Goal: Information Seeking & Learning: Find specific fact

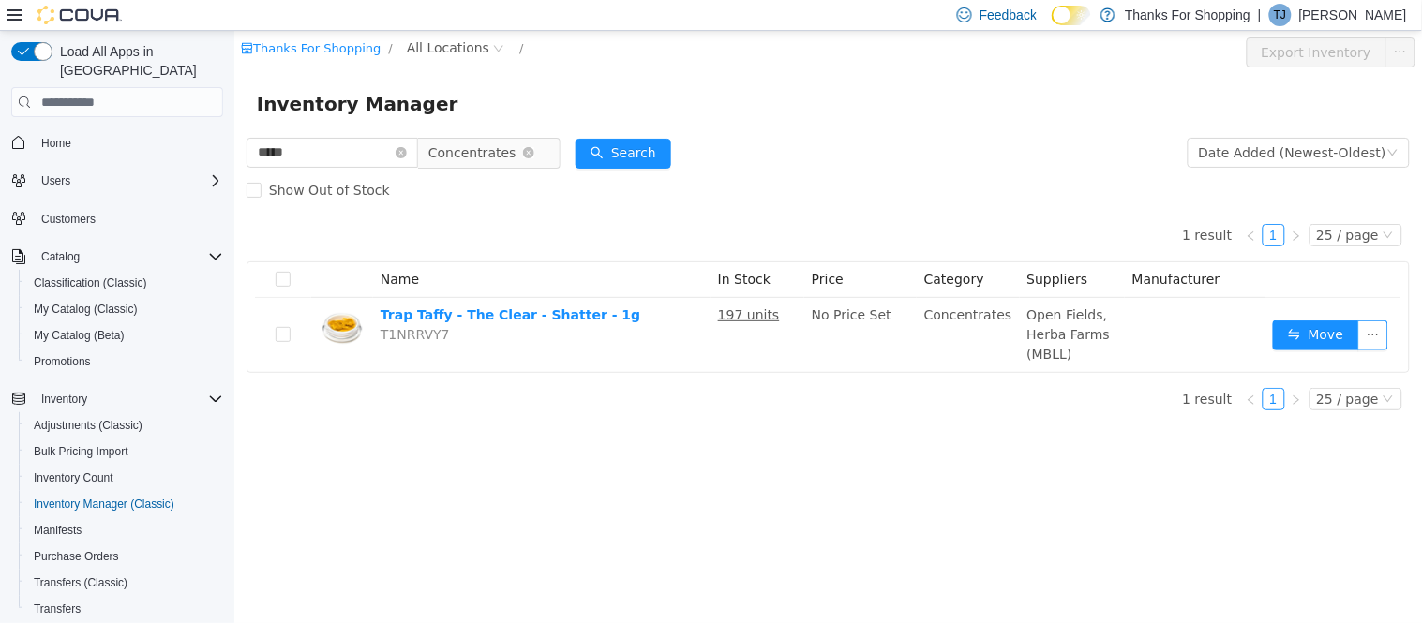
scroll to position [209, 0]
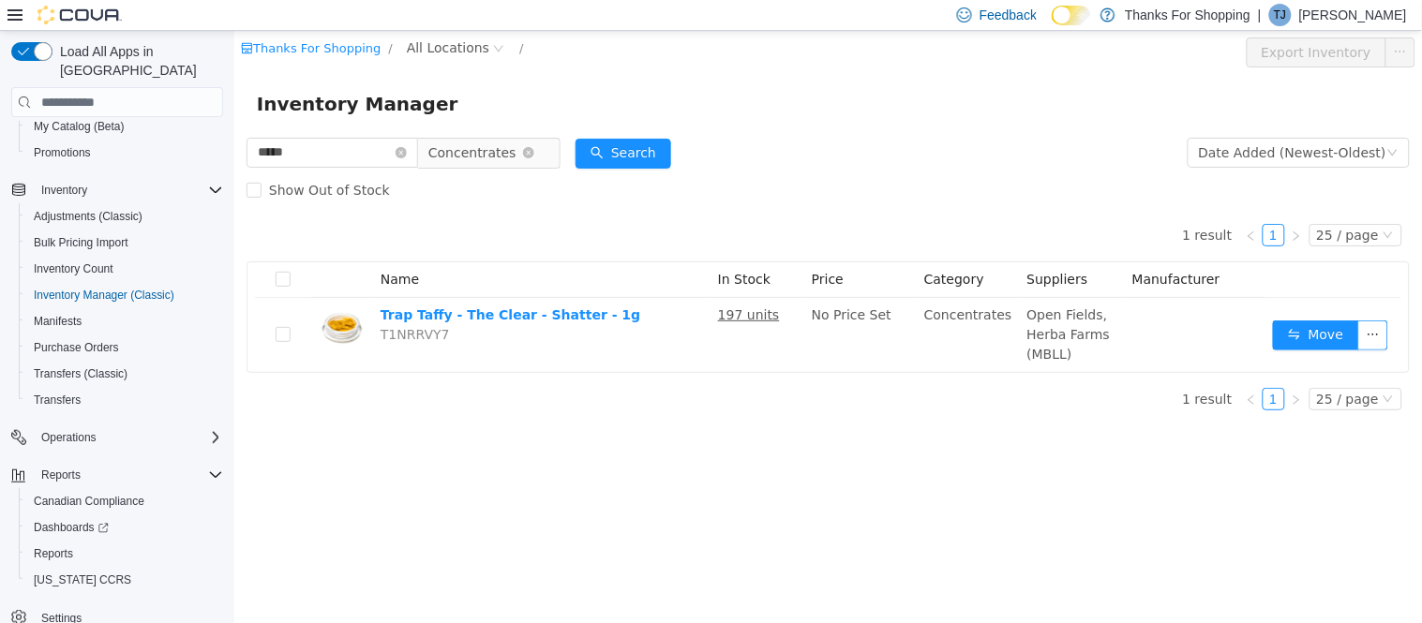
click at [545, 146] on span "Concentrates" at bounding box center [480, 153] width 128 height 30
click at [321, 150] on input "*****" at bounding box center [332, 153] width 172 height 30
click at [545, 150] on span "Concentrates" at bounding box center [480, 153] width 128 height 30
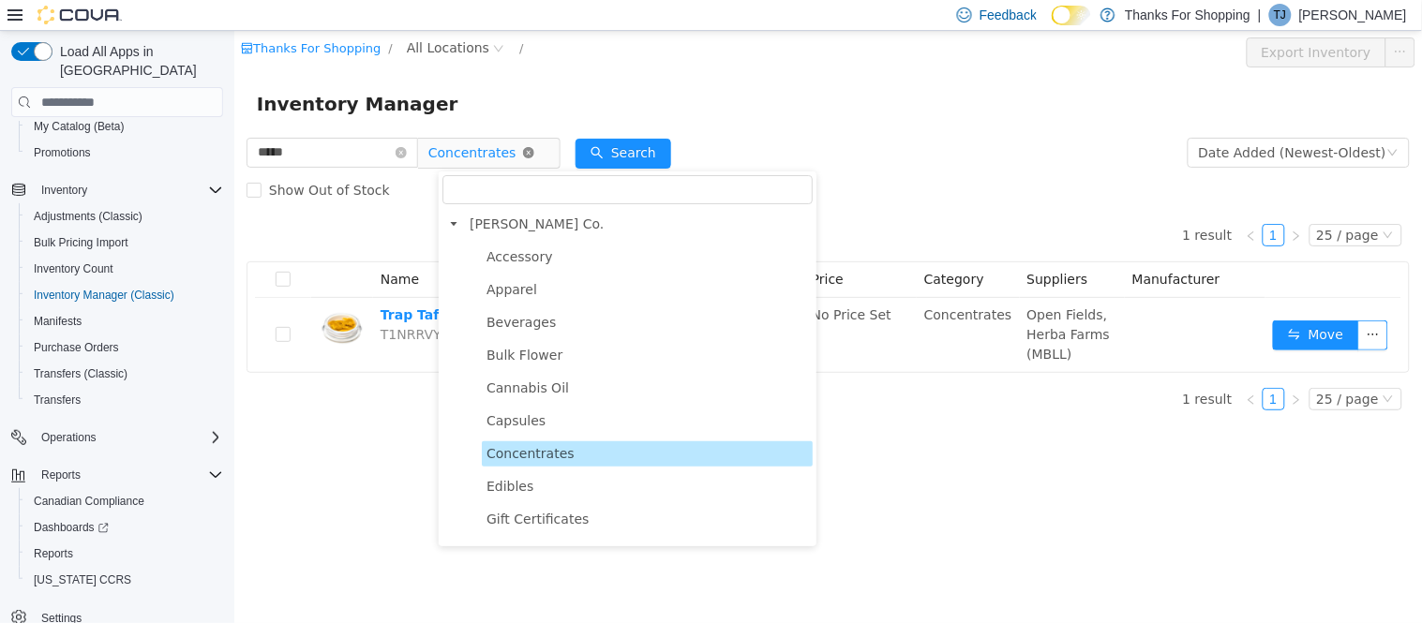
click at [544, 149] on span "Concentrates" at bounding box center [480, 153] width 128 height 30
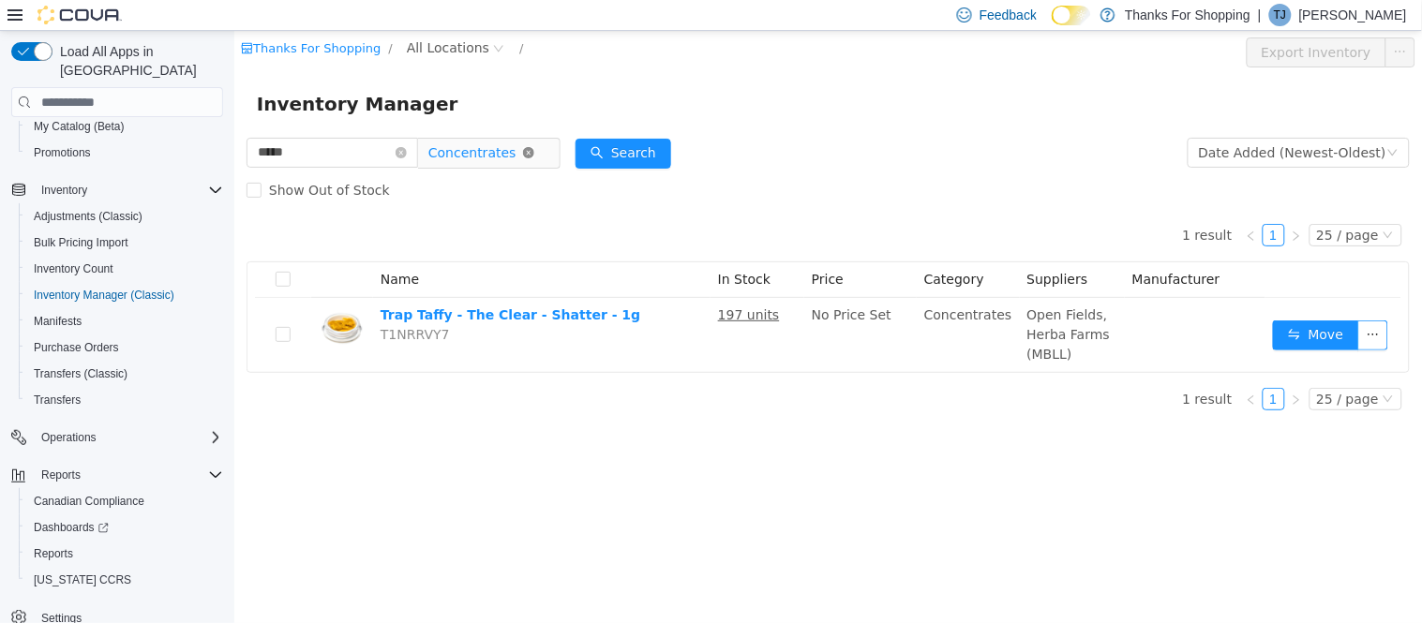
click at [533, 153] on icon "icon: close-circle" at bounding box center [527, 152] width 11 height 11
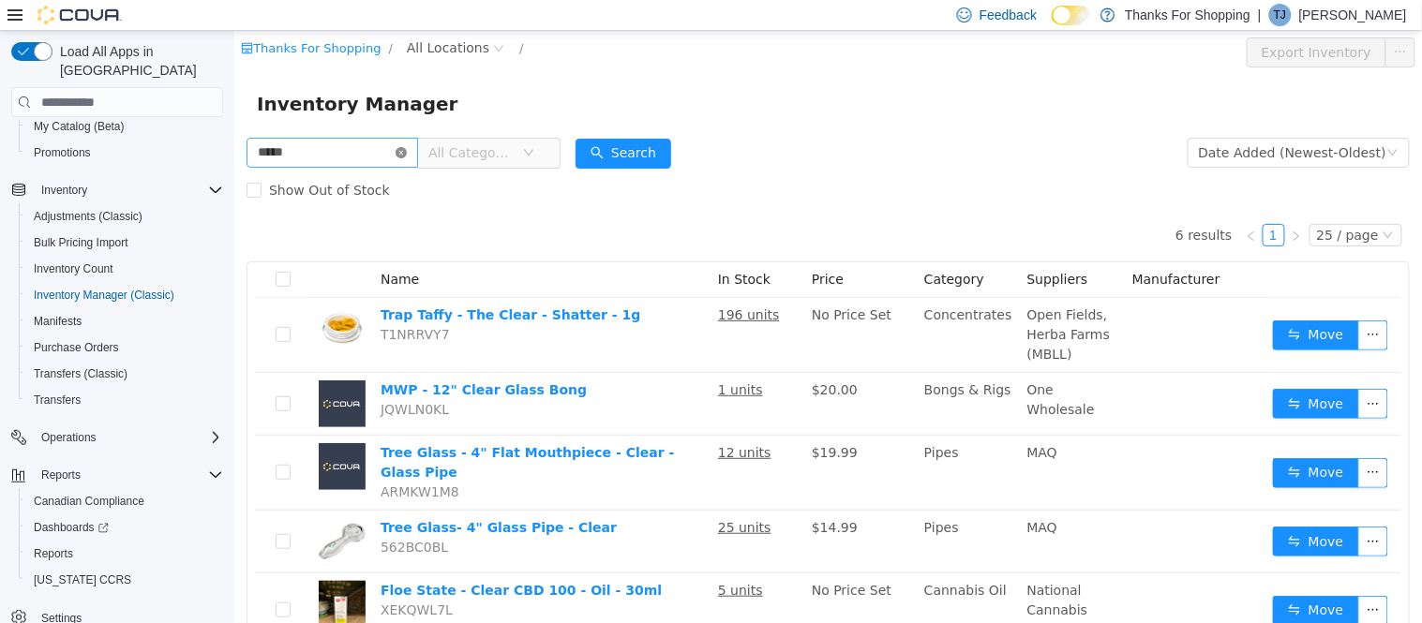
click at [406, 156] on icon "icon: close-circle" at bounding box center [400, 152] width 11 height 11
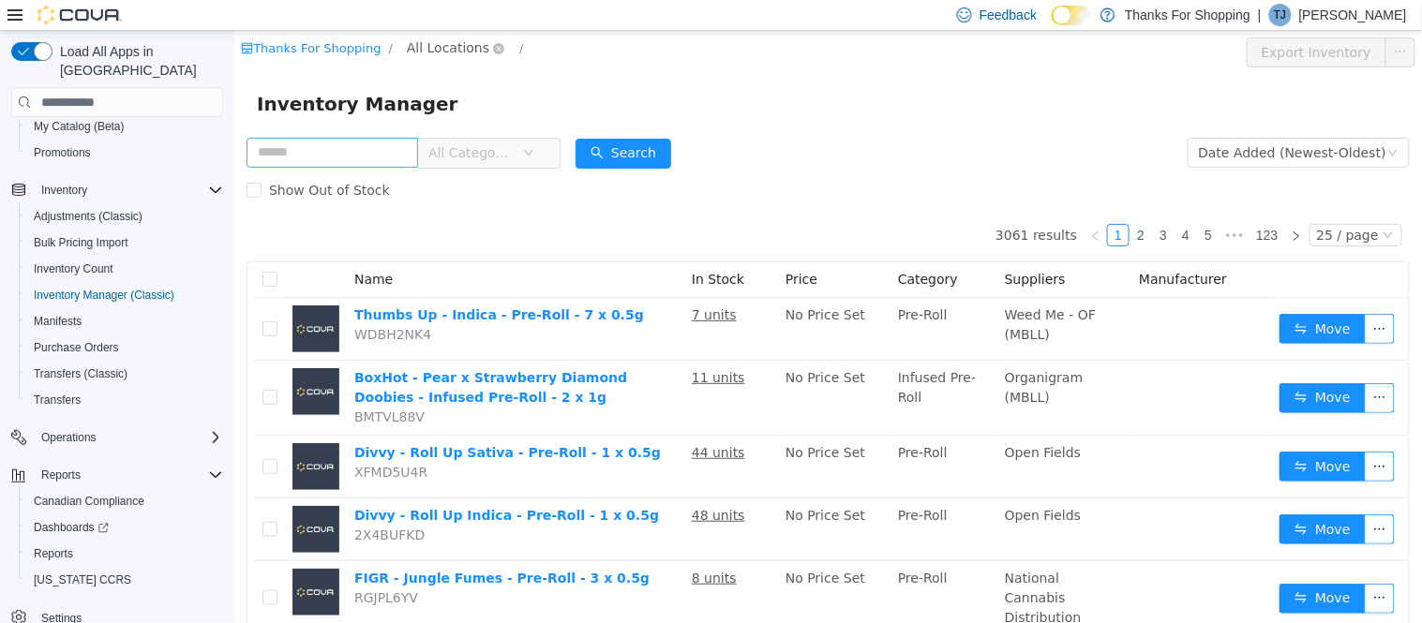
click at [424, 47] on span "All Locations" at bounding box center [447, 48] width 83 height 21
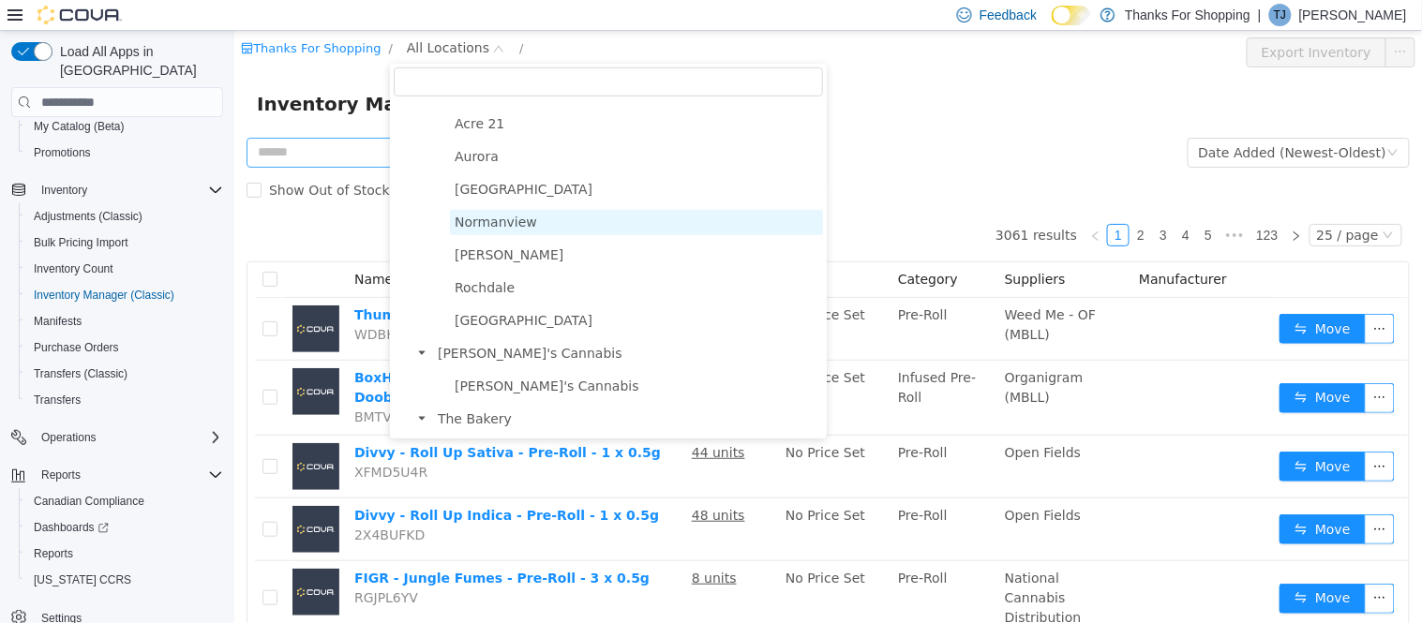
scroll to position [416, 0]
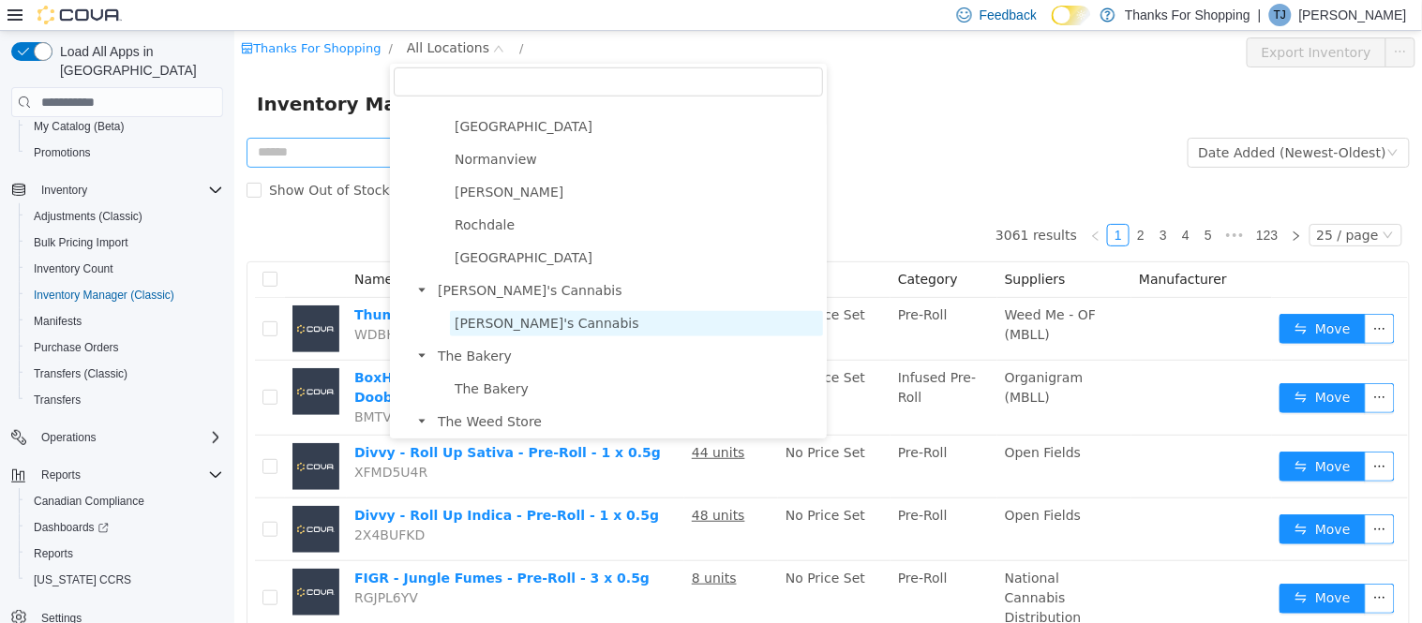
click at [471, 326] on span "Lucy's Cannabis" at bounding box center [546, 323] width 185 height 15
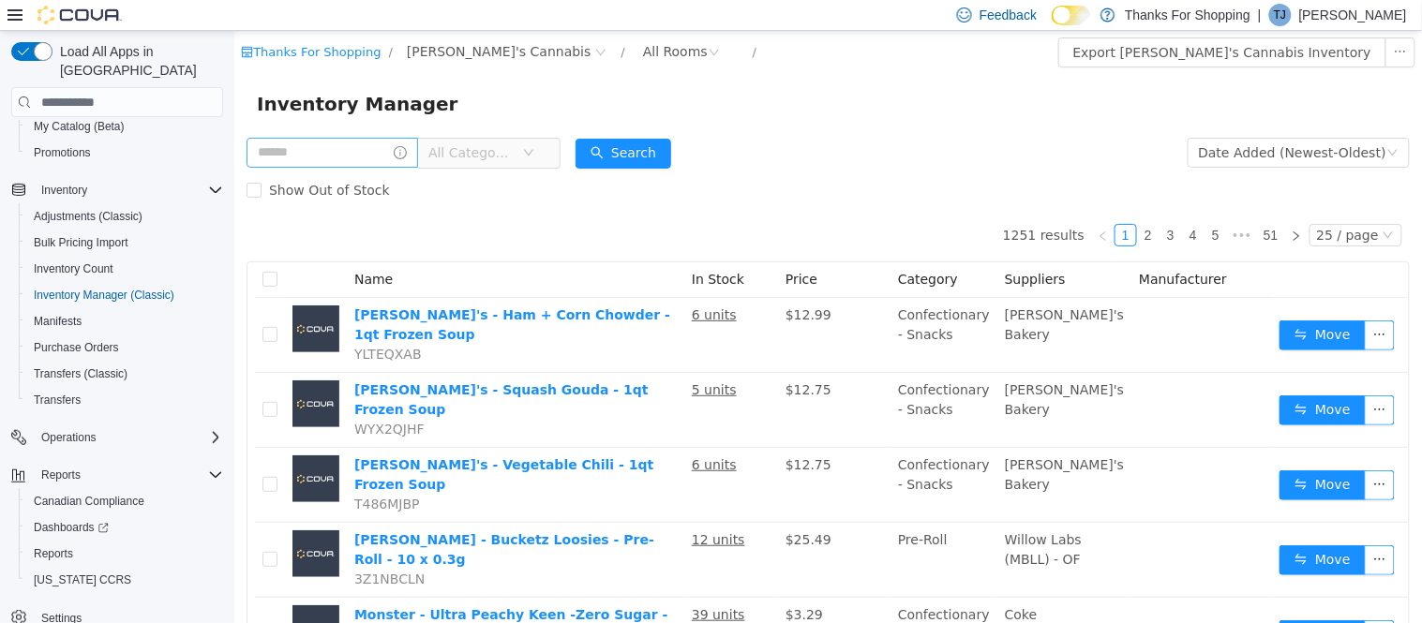
click at [500, 155] on span "All Categories" at bounding box center [470, 152] width 85 height 19
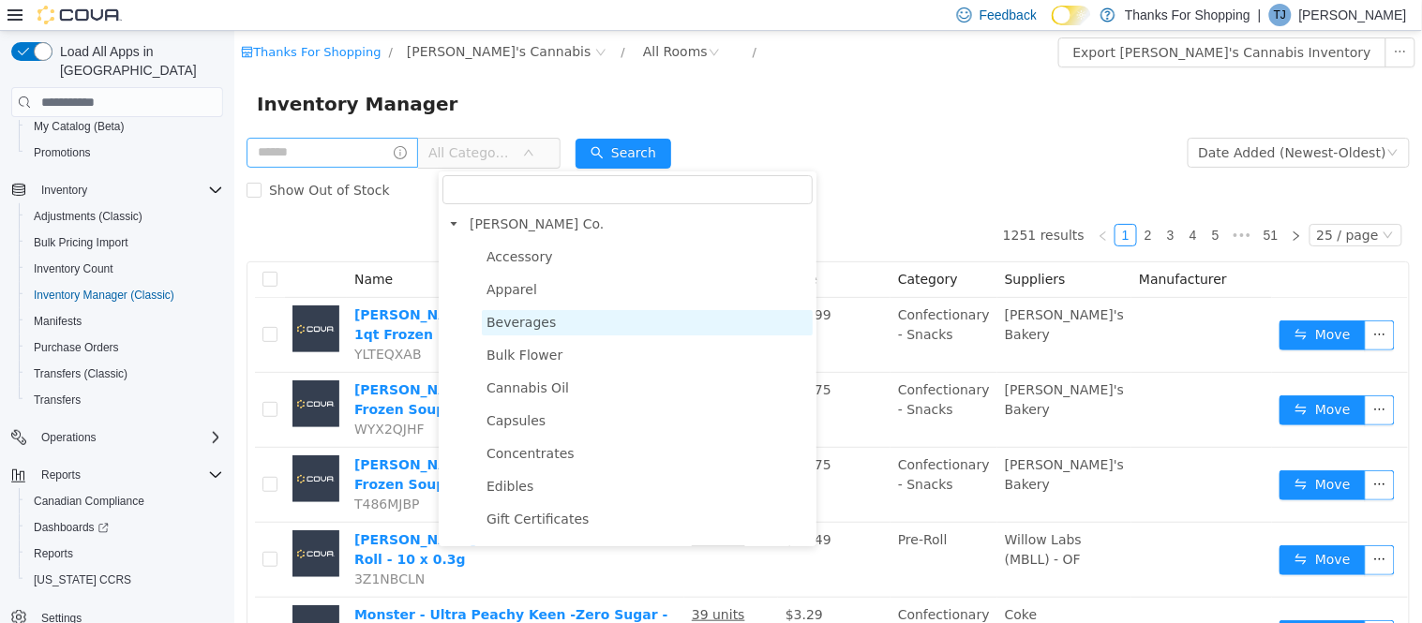
click at [510, 333] on span "Beverages" at bounding box center [646, 322] width 331 height 25
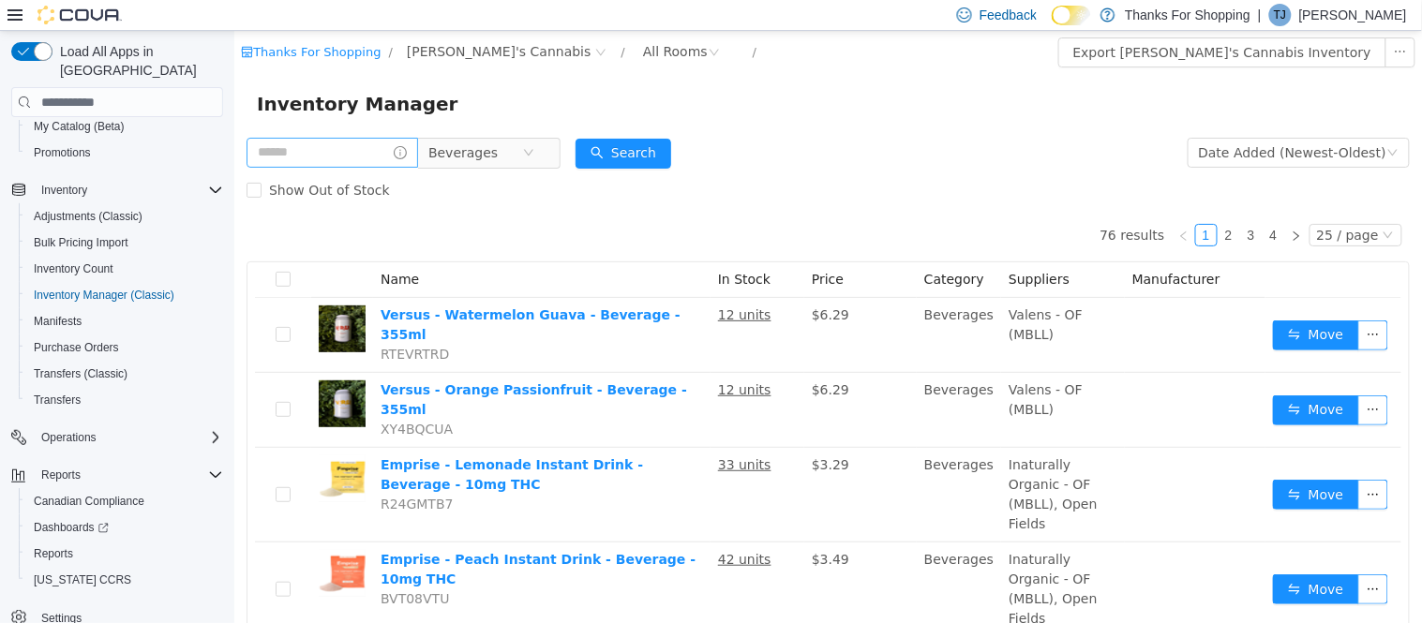
scroll to position [104, 0]
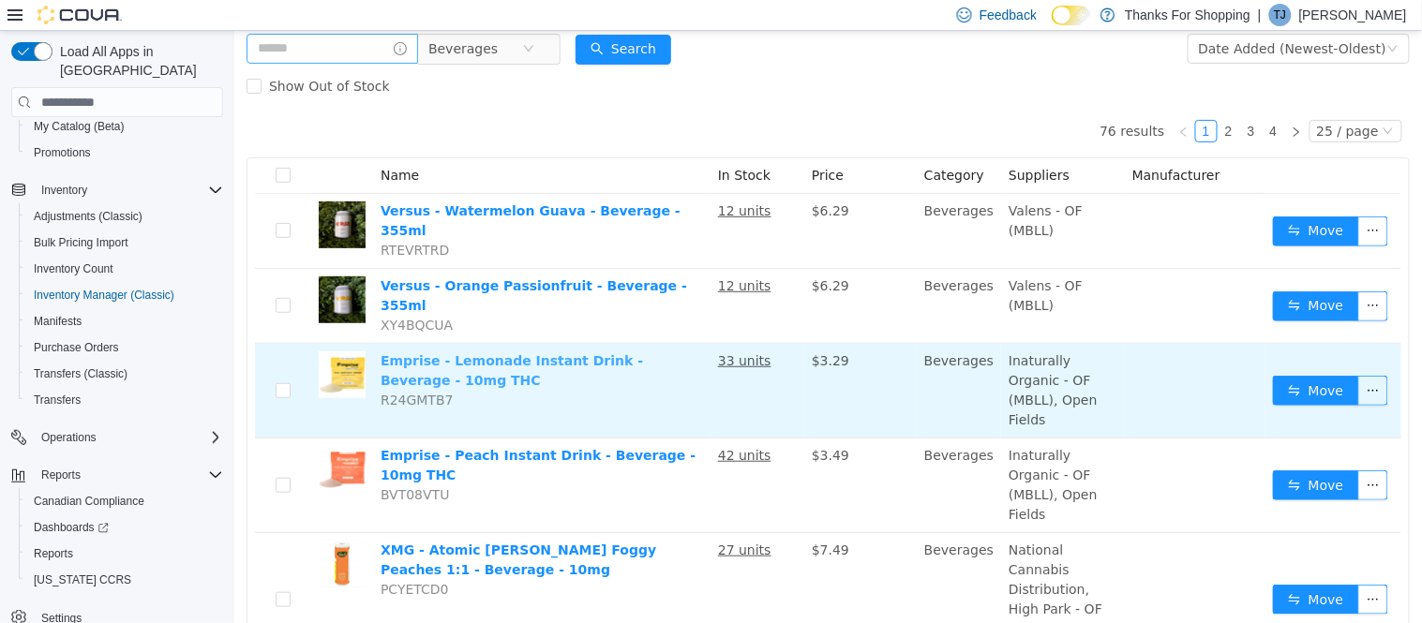
click at [642, 353] on link "Emprise - Lemonade Instant Drink - Beverage - 10mg THC" at bounding box center [511, 370] width 263 height 35
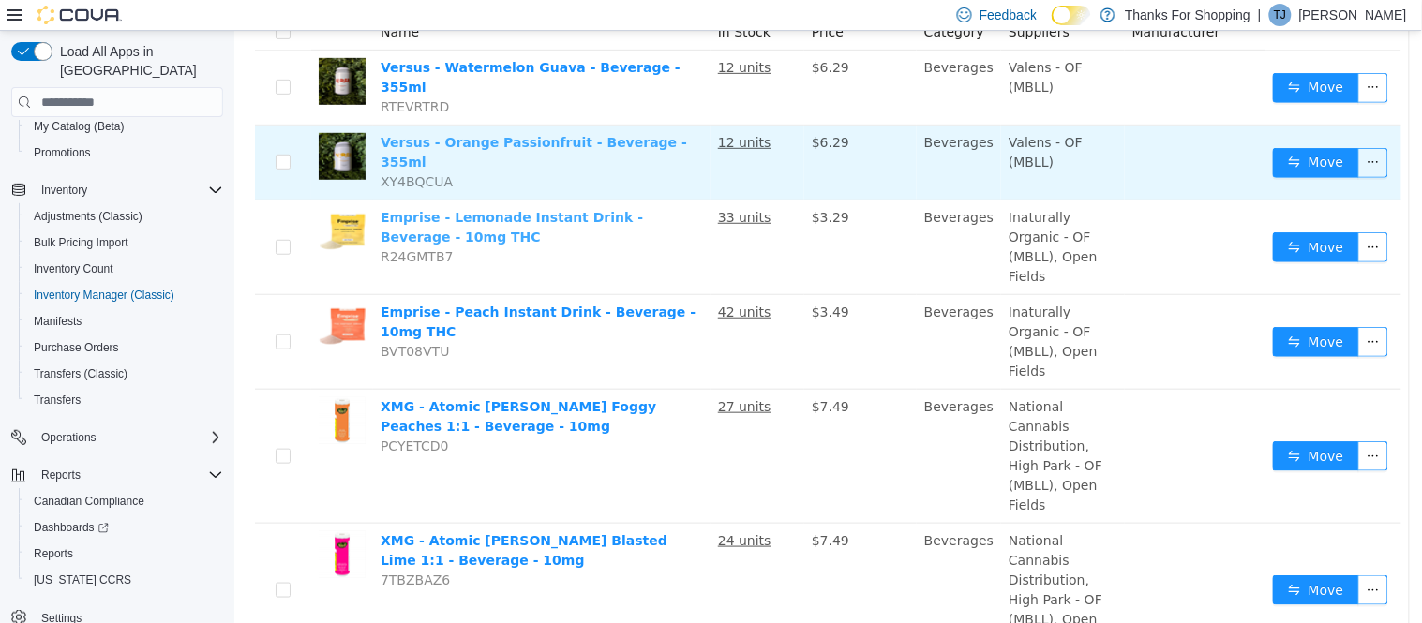
scroll to position [312, 0]
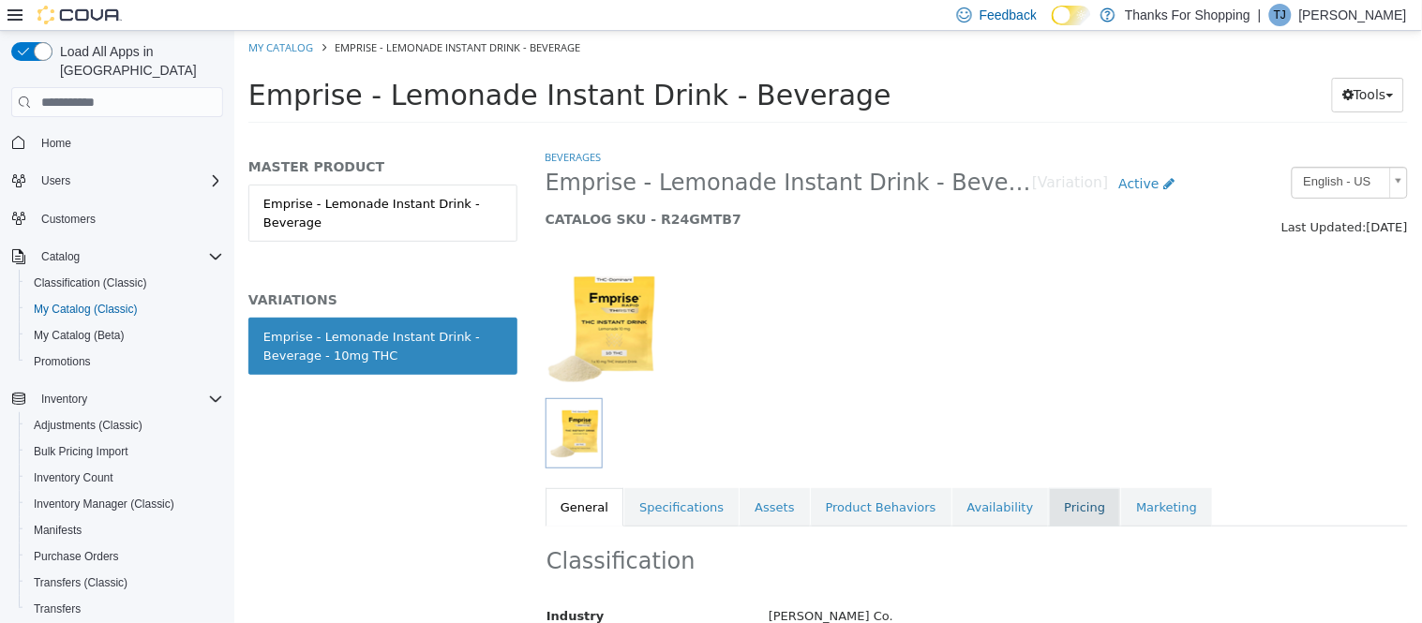
click at [1048, 502] on link "Pricing" at bounding box center [1083, 507] width 71 height 39
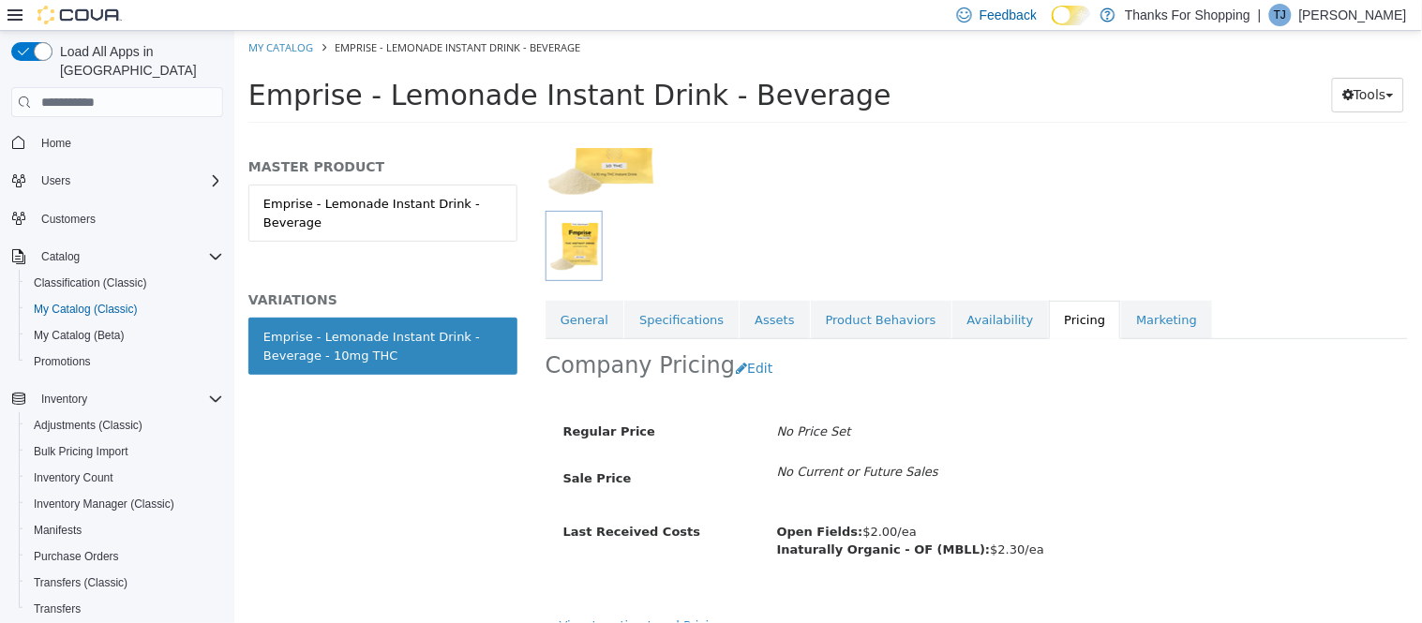
scroll to position [213, 0]
